Goal: Task Accomplishment & Management: Manage account settings

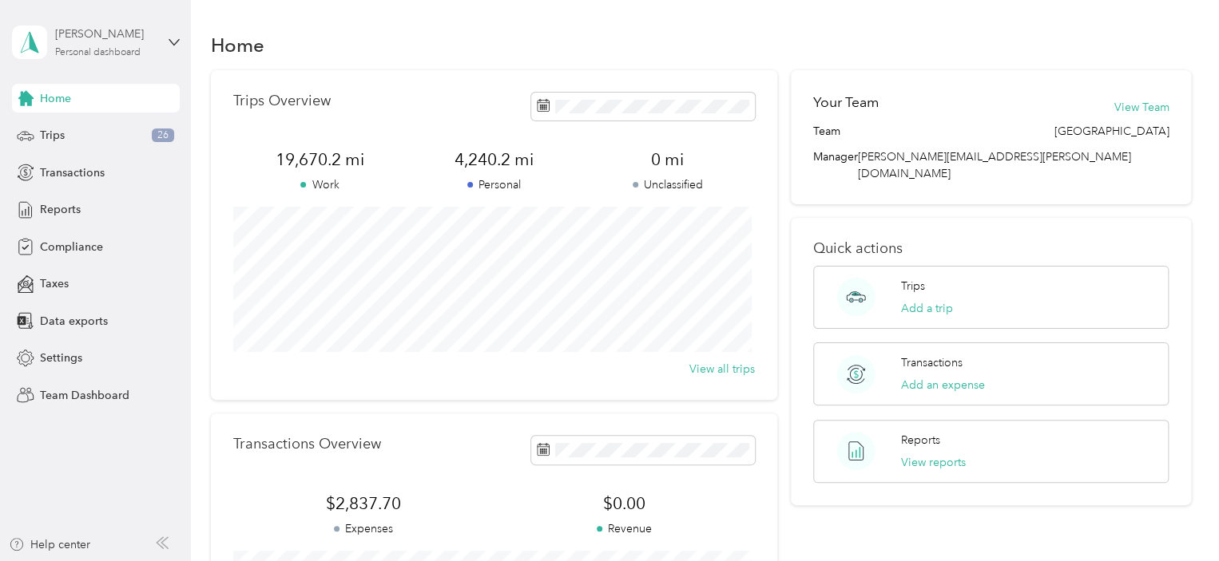
click at [93, 37] on div "[PERSON_NAME]" at bounding box center [105, 34] width 100 height 17
click at [105, 126] on div "Team dashboard" at bounding box center [68, 131] width 85 height 17
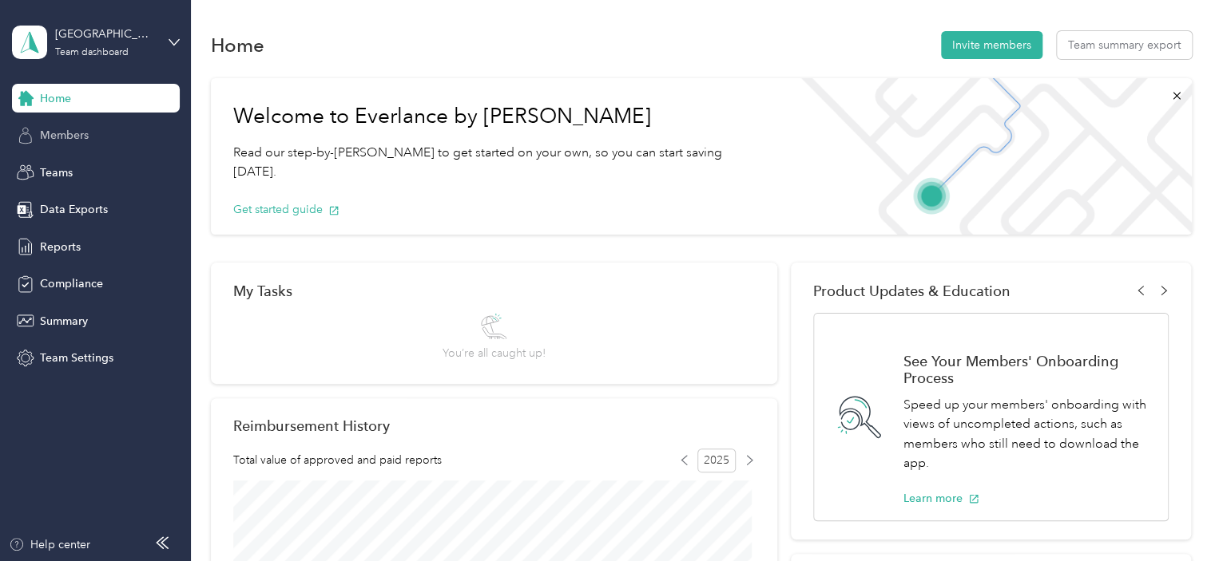
click at [62, 130] on span "Members" at bounding box center [64, 135] width 49 height 17
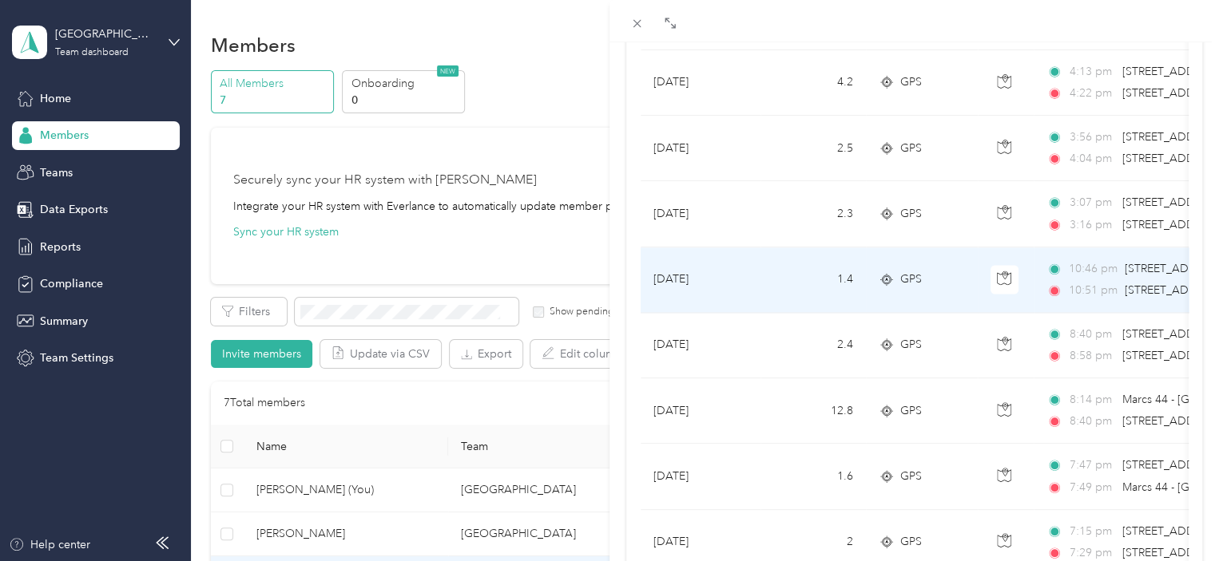
scroll to position [1475, 0]
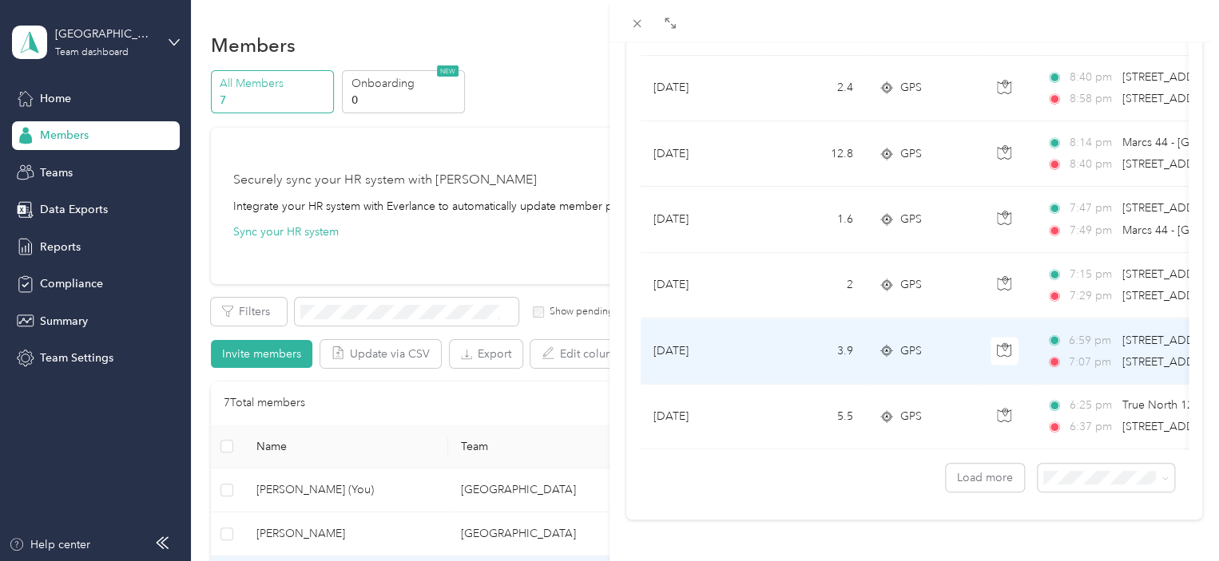
click at [980, 331] on td at bounding box center [1005, 351] width 56 height 65
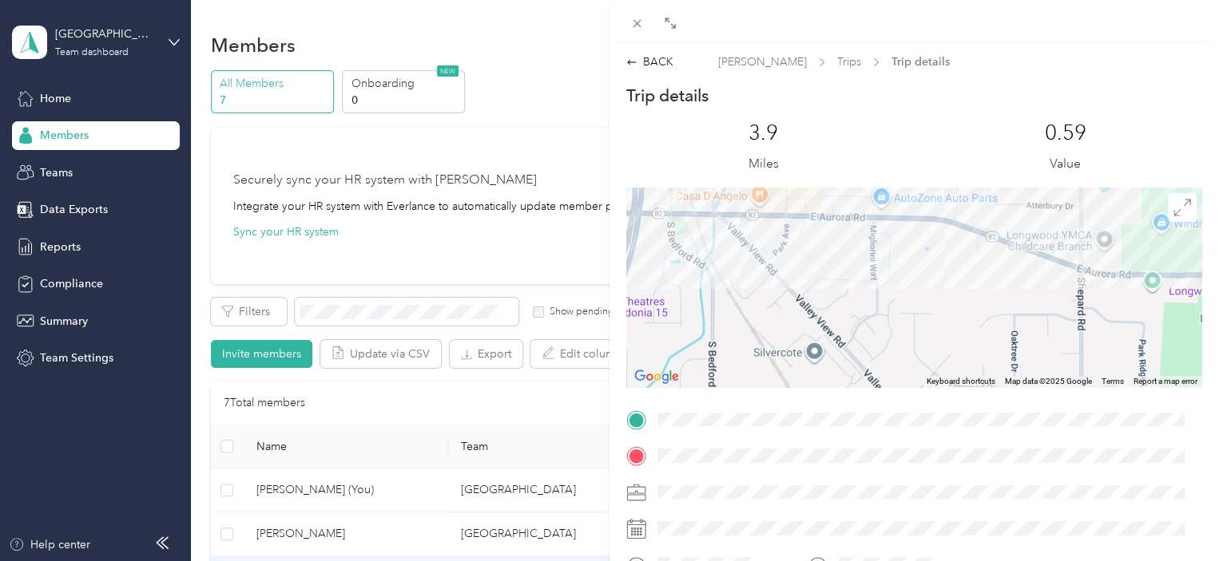
drag, startPoint x: 703, startPoint y: 256, endPoint x: 811, endPoint y: 315, distance: 123.3
click at [811, 315] on div at bounding box center [914, 288] width 576 height 200
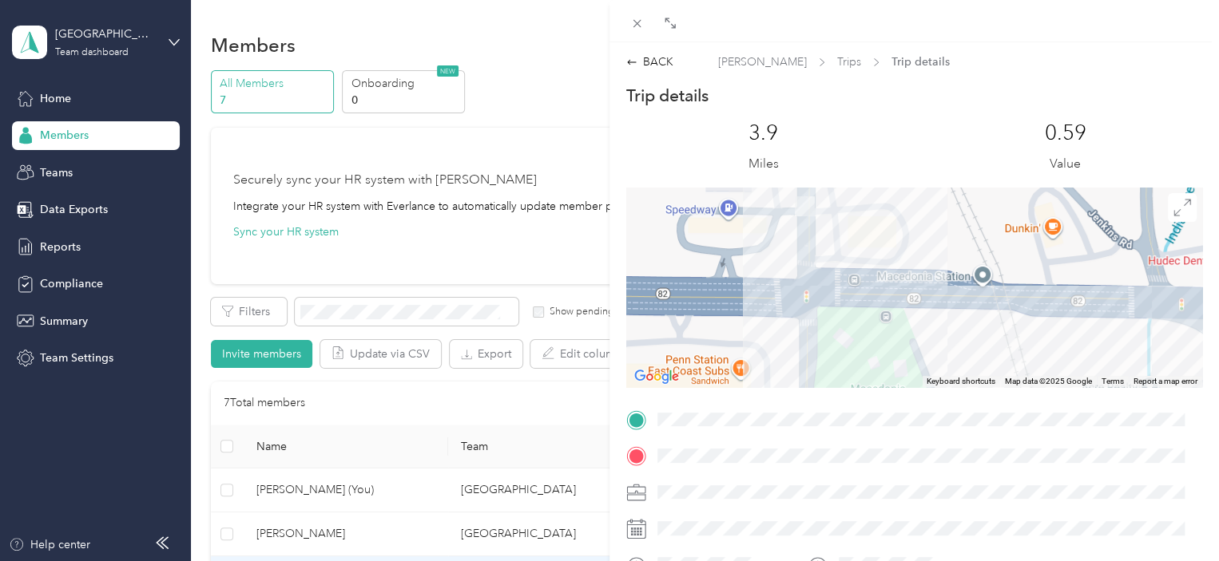
drag, startPoint x: 815, startPoint y: 233, endPoint x: 910, endPoint y: 235, distance: 95.0
click at [910, 235] on div at bounding box center [914, 288] width 576 height 200
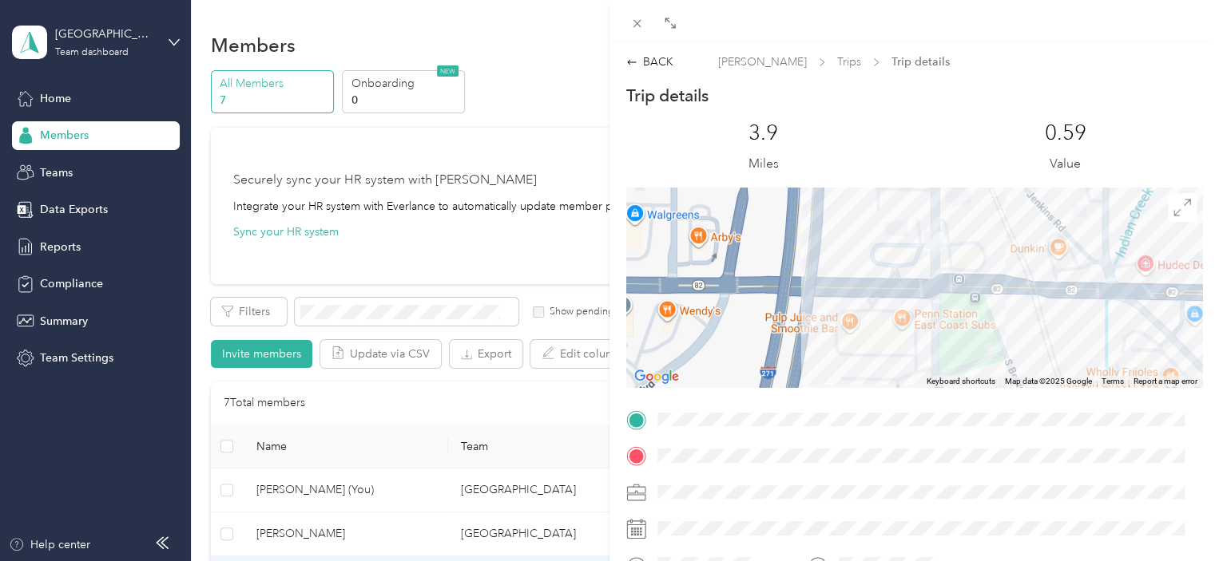
drag, startPoint x: 926, startPoint y: 220, endPoint x: 987, endPoint y: 250, distance: 67.5
click at [987, 250] on div at bounding box center [914, 288] width 576 height 200
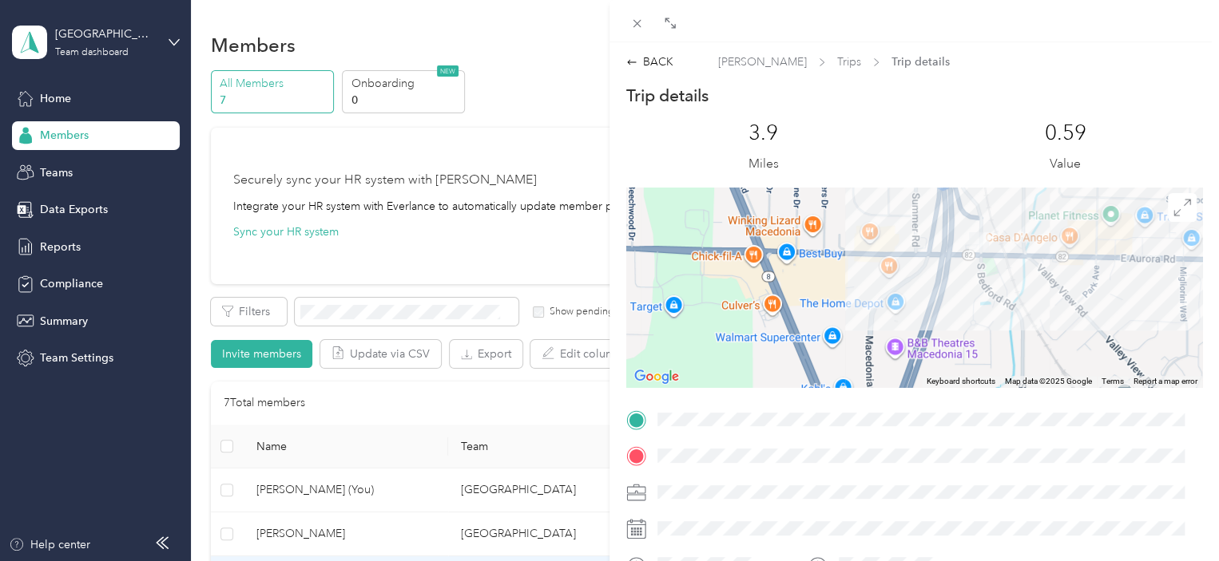
drag, startPoint x: 1036, startPoint y: 210, endPoint x: 1013, endPoint y: 225, distance: 27.7
click at [1013, 225] on div at bounding box center [914, 288] width 576 height 200
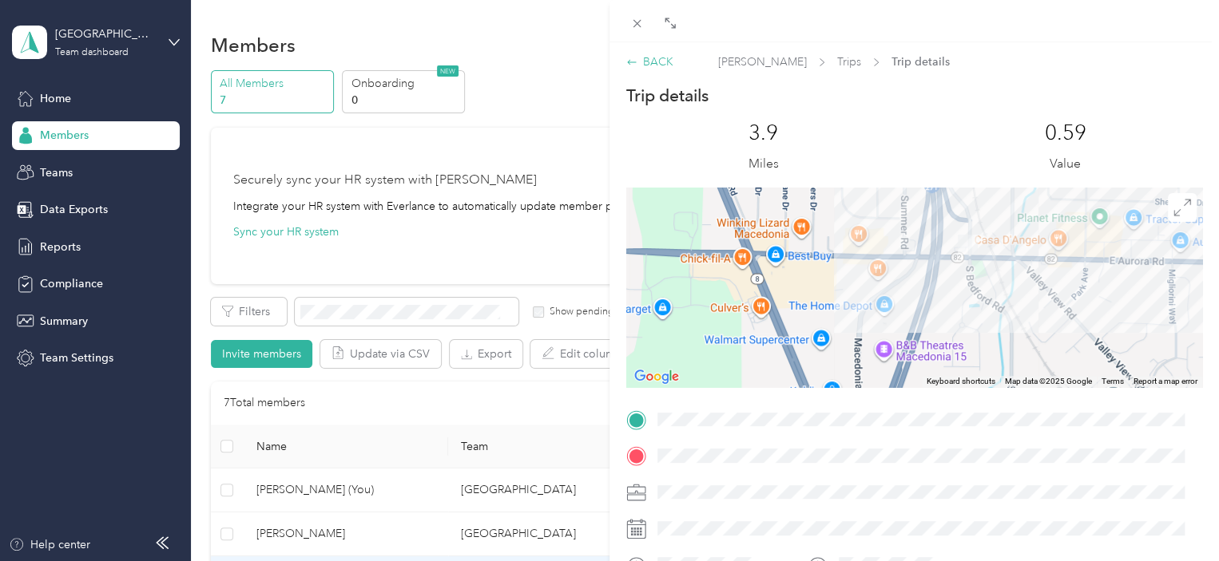
click at [655, 60] on div "BACK" at bounding box center [649, 62] width 47 height 17
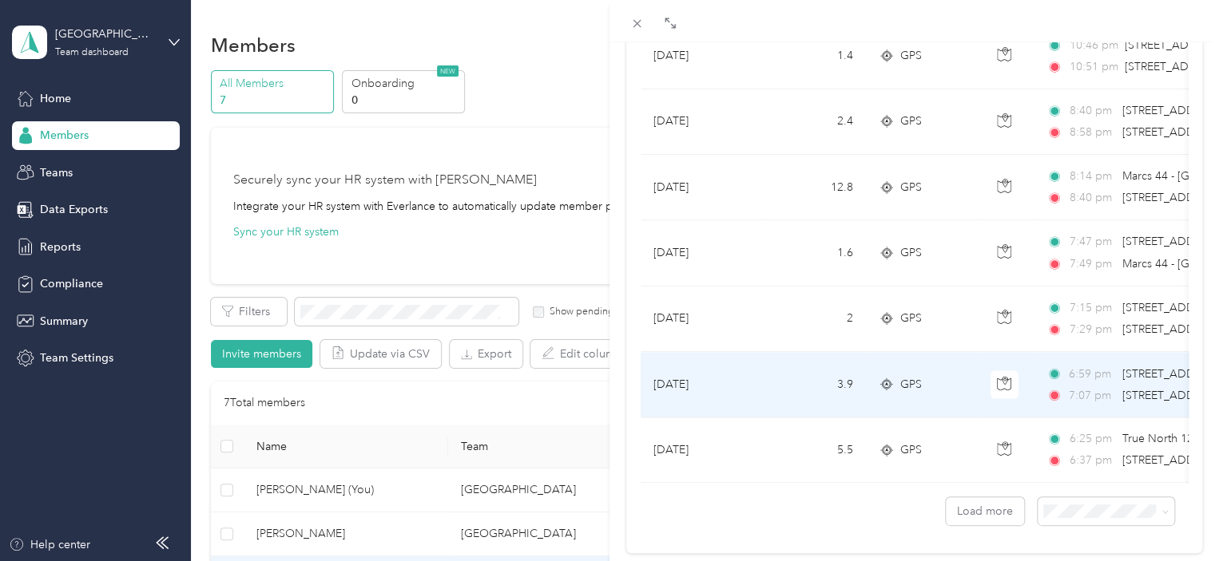
scroll to position [1395, 0]
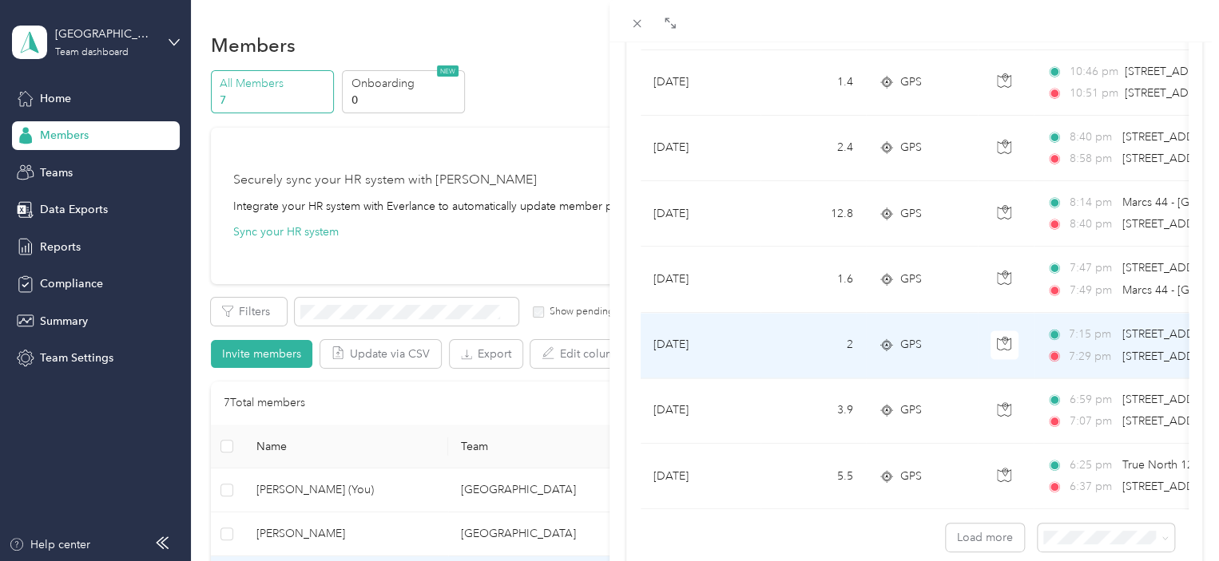
click at [975, 336] on td "GPS" at bounding box center [922, 345] width 112 height 65
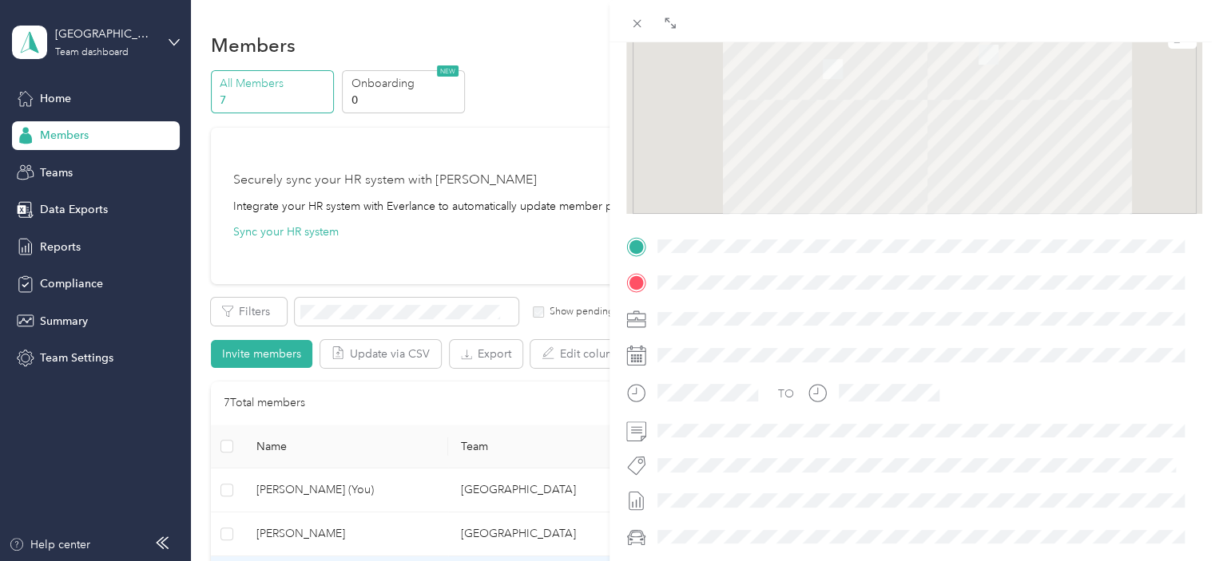
scroll to position [120, 0]
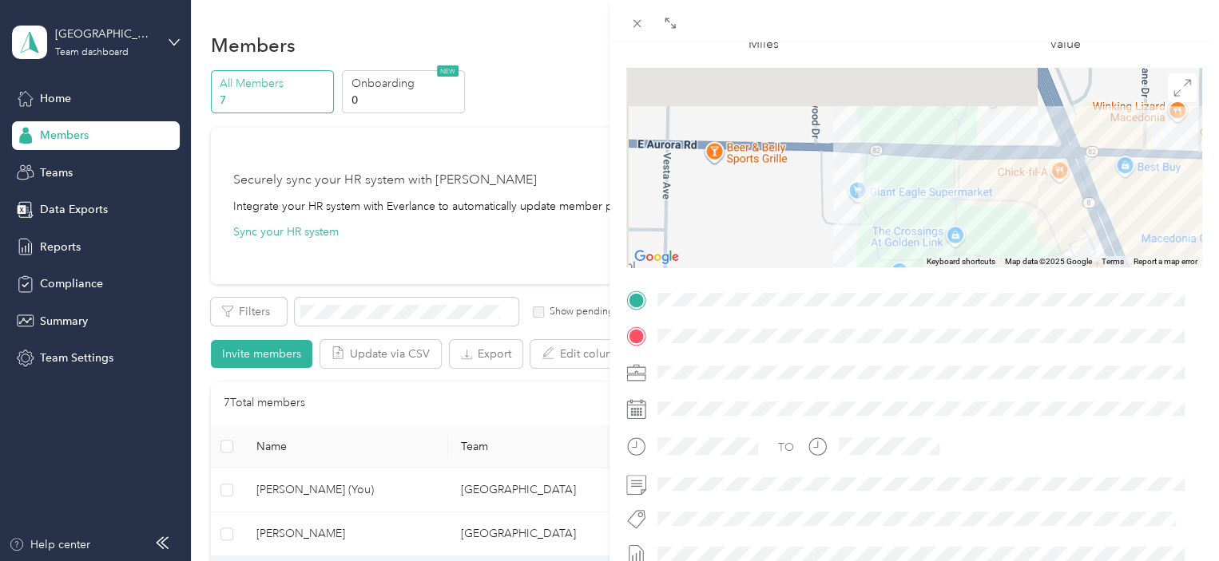
drag, startPoint x: 848, startPoint y: 95, endPoint x: 923, endPoint y: 245, distance: 167.9
click at [923, 245] on div at bounding box center [914, 168] width 576 height 200
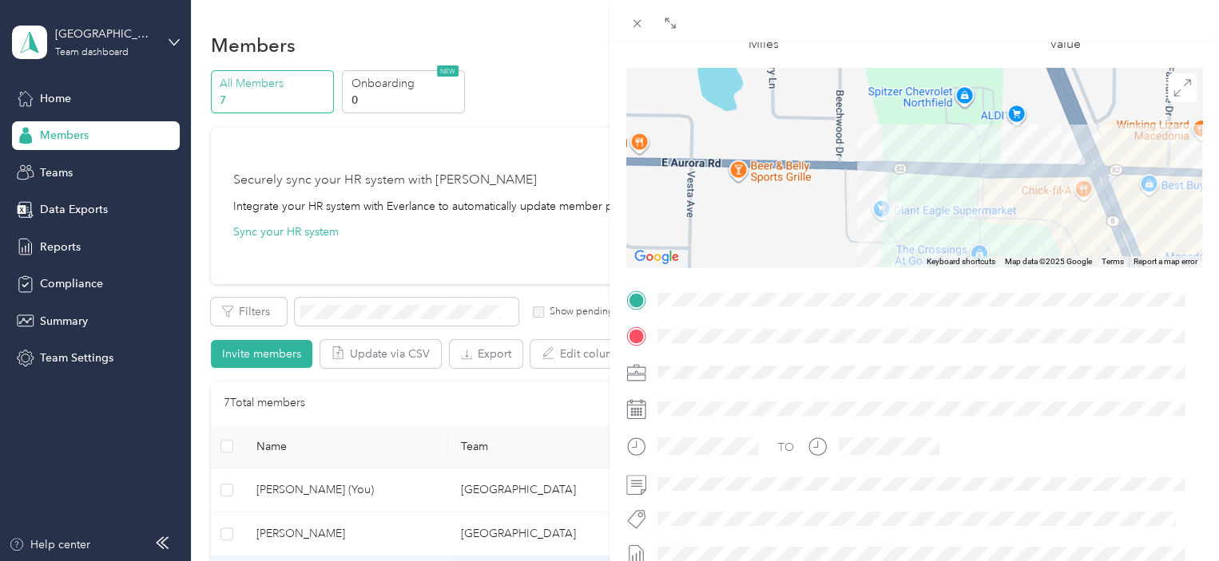
drag, startPoint x: 910, startPoint y: 201, endPoint x: 922, endPoint y: 173, distance: 30.1
click at [922, 173] on div at bounding box center [914, 168] width 576 height 200
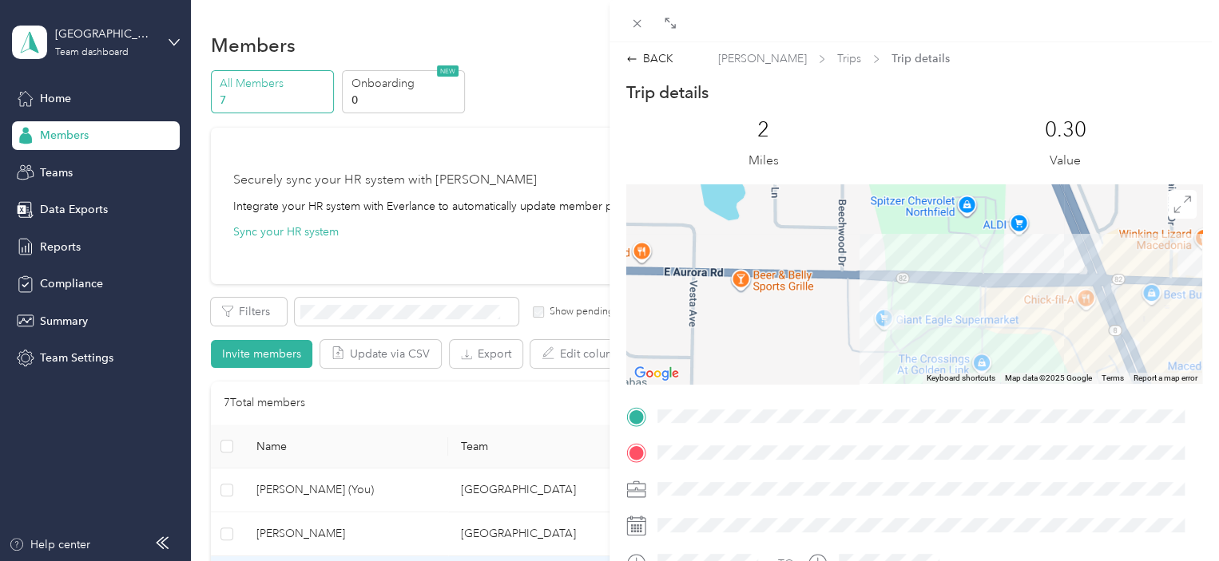
scroll to position [0, 0]
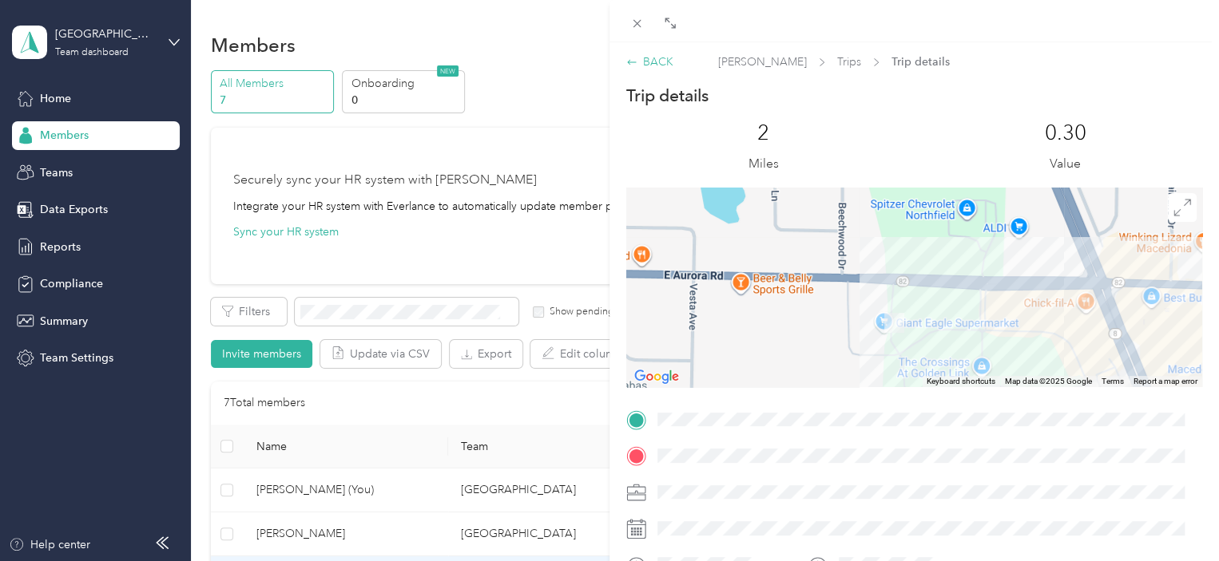
click at [660, 61] on div "BACK" at bounding box center [649, 62] width 47 height 17
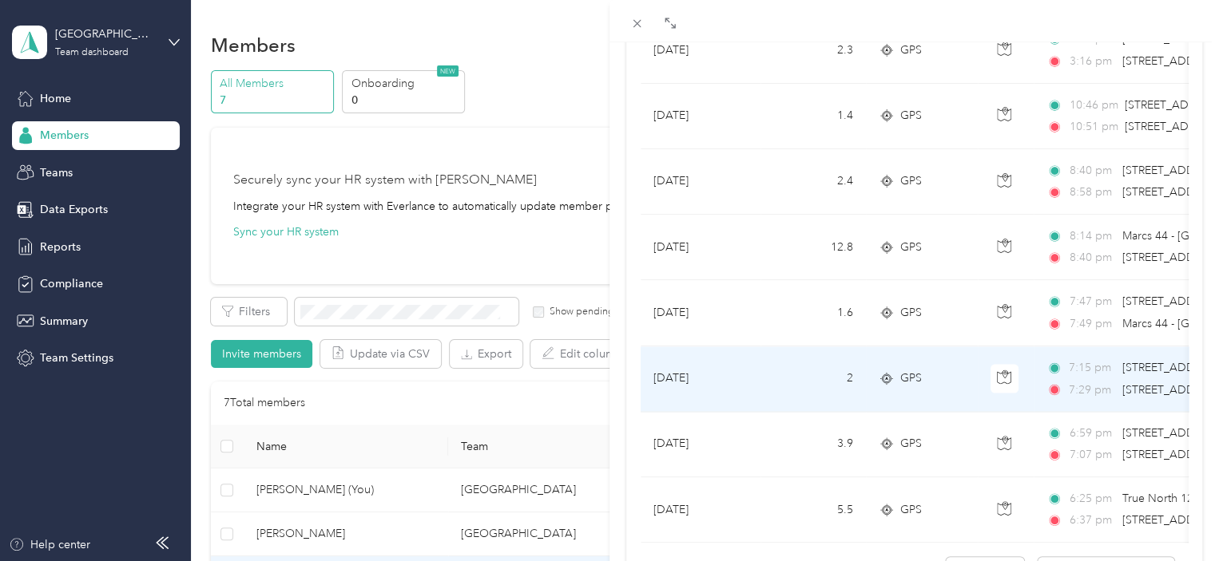
scroll to position [1315, 0]
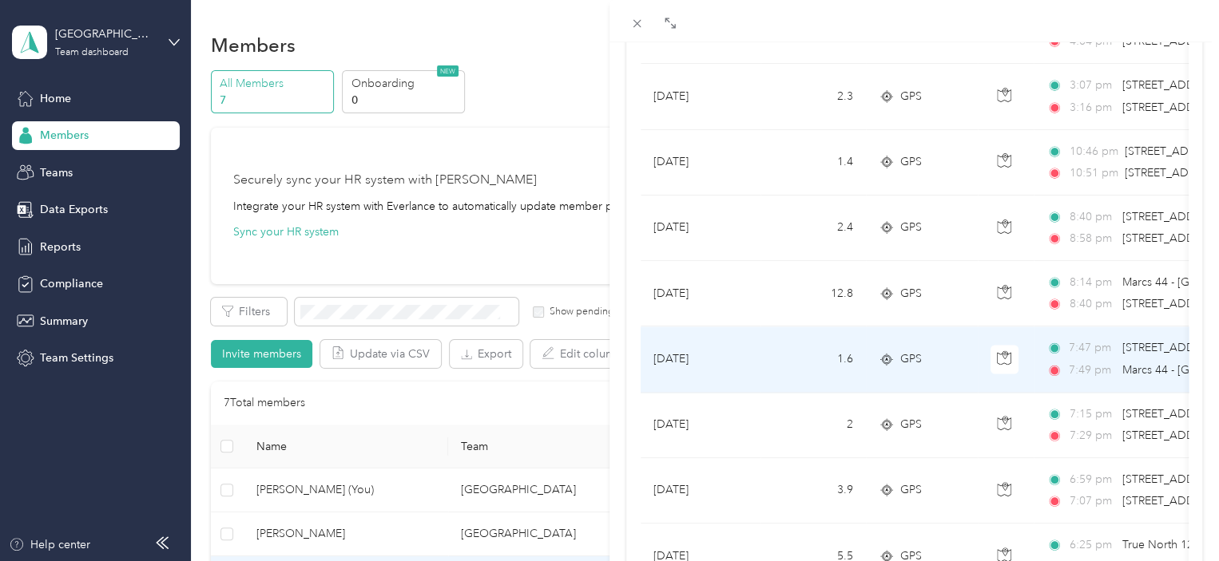
click at [959, 351] on div "GPS" at bounding box center [921, 360] width 86 height 18
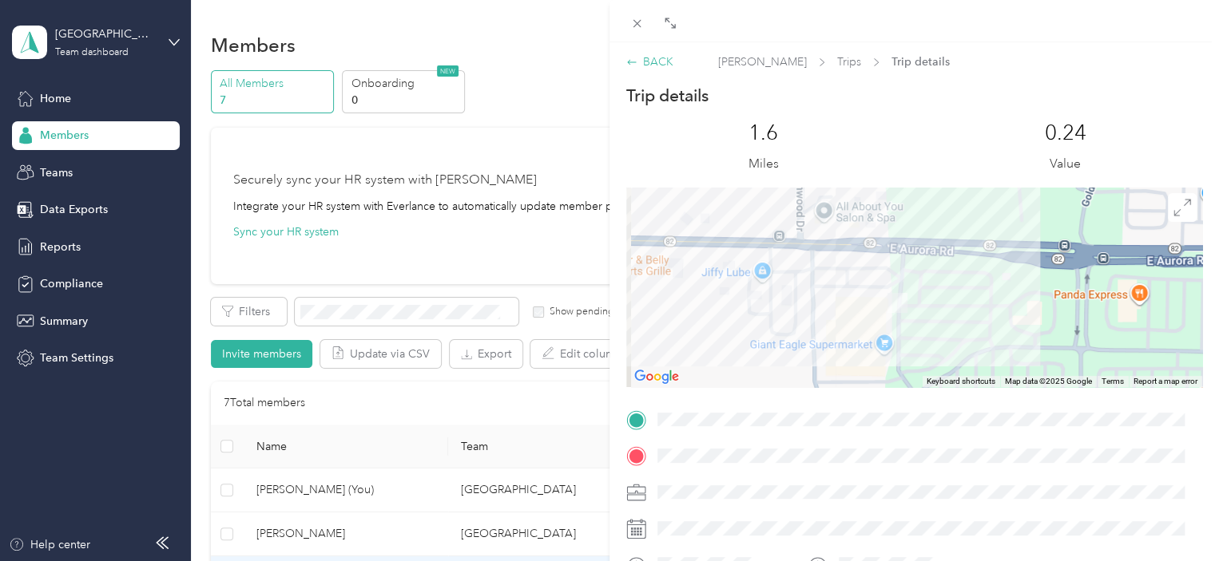
click at [645, 60] on div "BACK" at bounding box center [649, 62] width 47 height 17
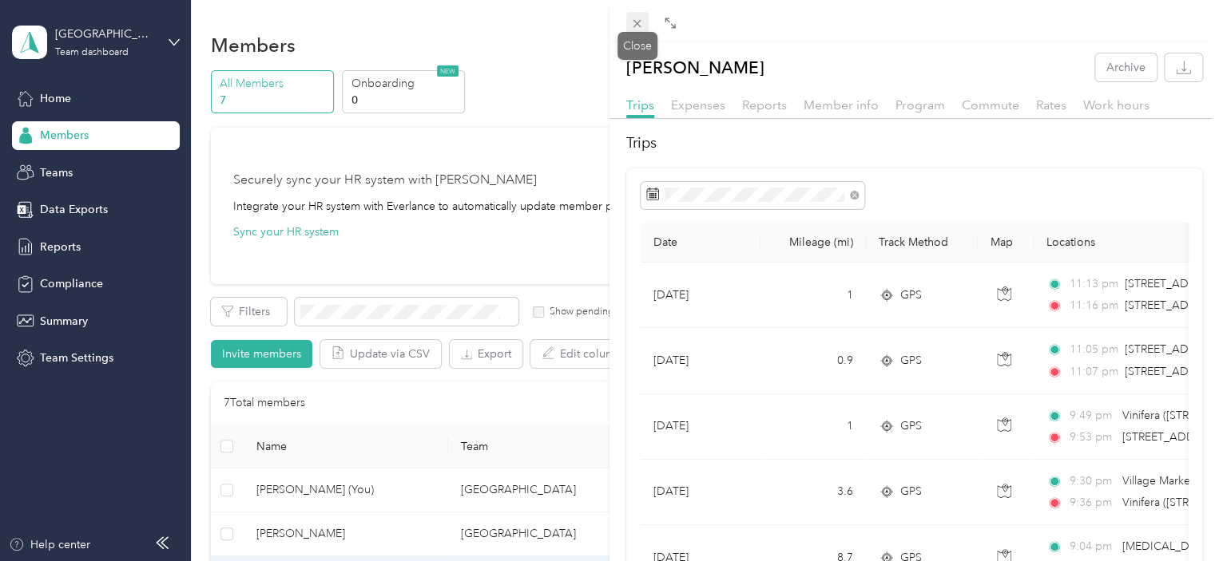
click at [636, 26] on icon at bounding box center [637, 24] width 14 height 14
